Goal: Task Accomplishment & Management: Use online tool/utility

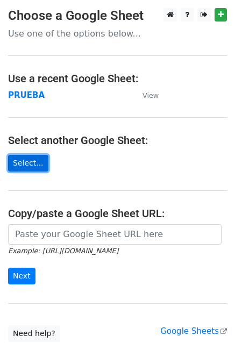
click at [37, 159] on link "Select..." at bounding box center [28, 163] width 40 height 17
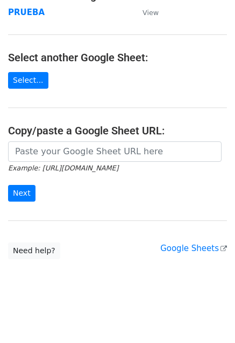
scroll to position [83, 0]
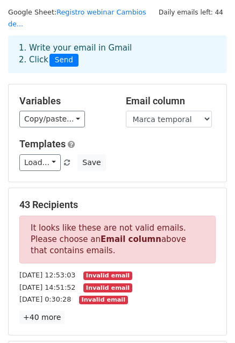
scroll to position [161, 0]
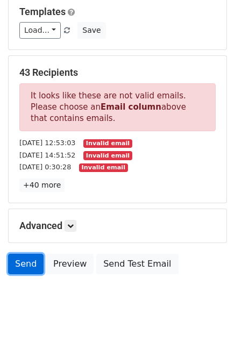
click at [24, 254] on link "Send" at bounding box center [26, 264] width 36 height 20
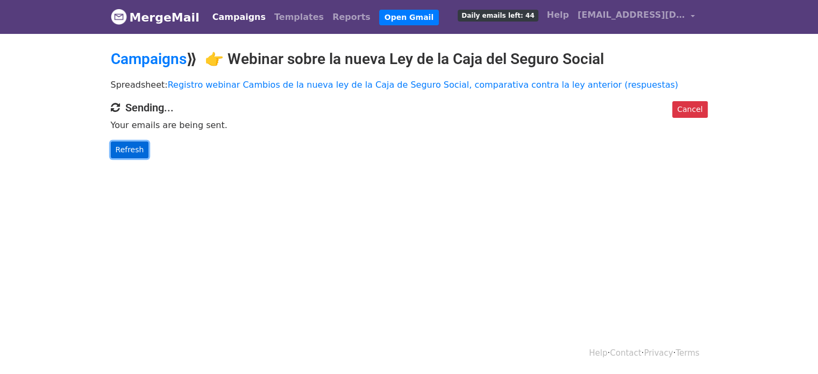
click at [129, 143] on link "Refresh" at bounding box center [130, 150] width 38 height 17
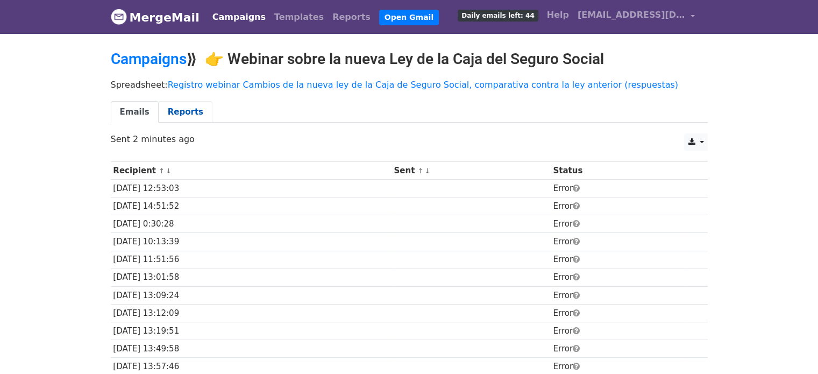
click at [187, 114] on link "Reports" at bounding box center [186, 112] width 54 height 22
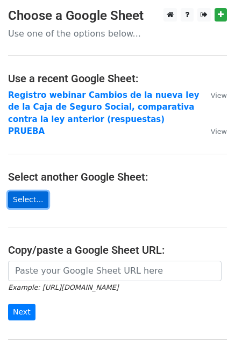
click at [32, 194] on link "Select..." at bounding box center [28, 200] width 40 height 17
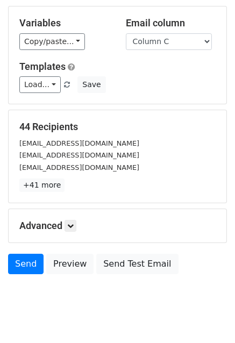
scroll to position [116, 0]
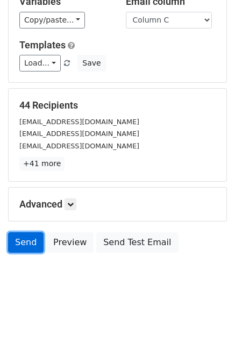
click at [30, 244] on link "Send" at bounding box center [26, 242] width 36 height 20
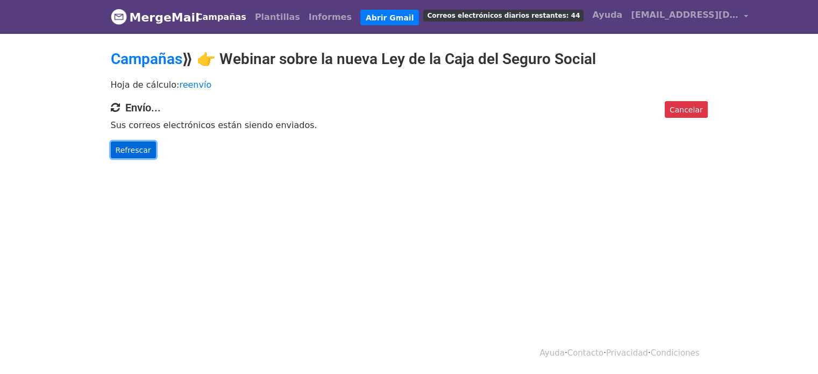
click at [132, 144] on link "Refrescar" at bounding box center [133, 150] width 45 height 17
